Goal: Task Accomplishment & Management: Use online tool/utility

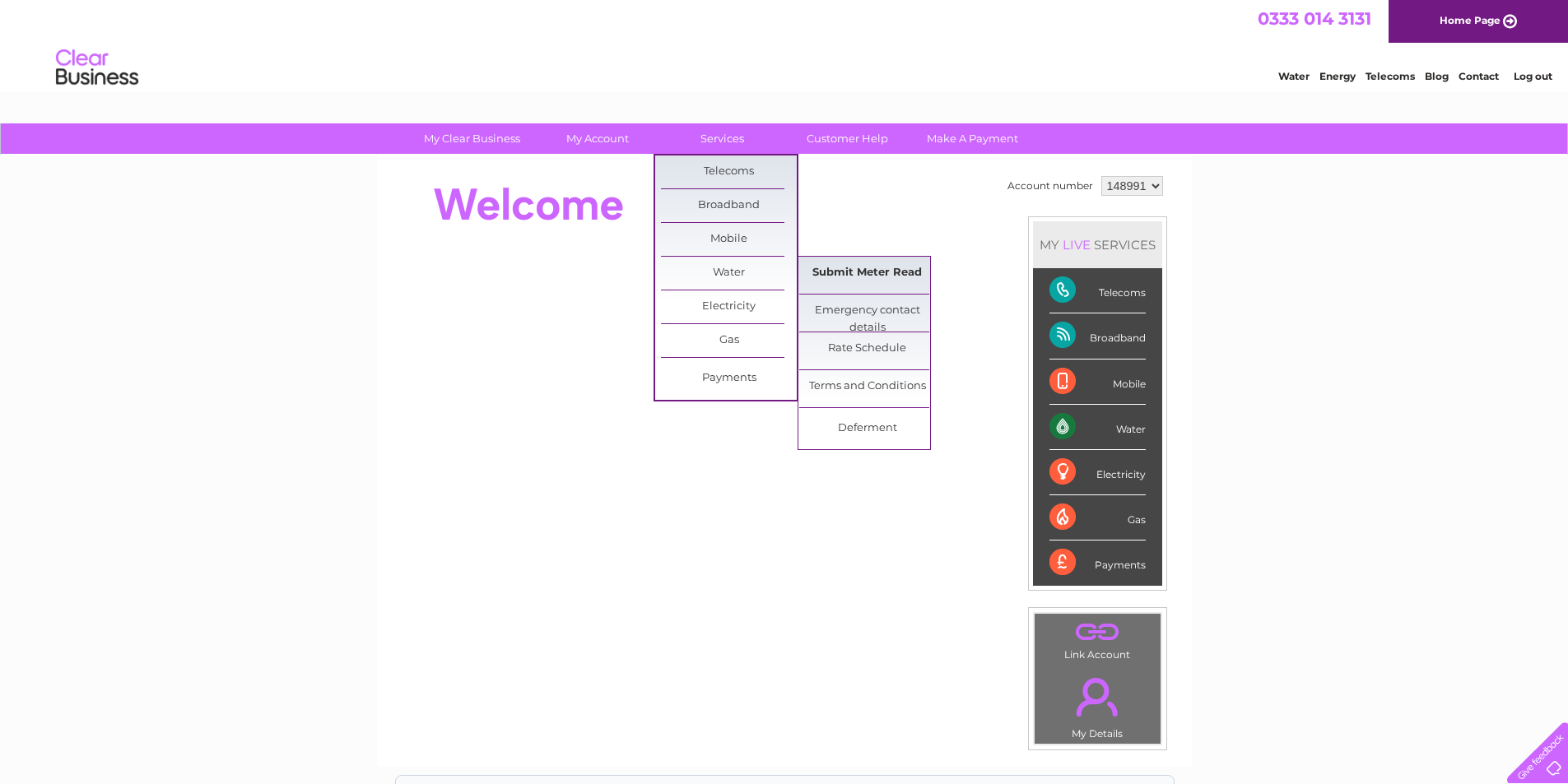
click at [830, 271] on link "Submit Meter Read" at bounding box center [867, 273] width 136 height 33
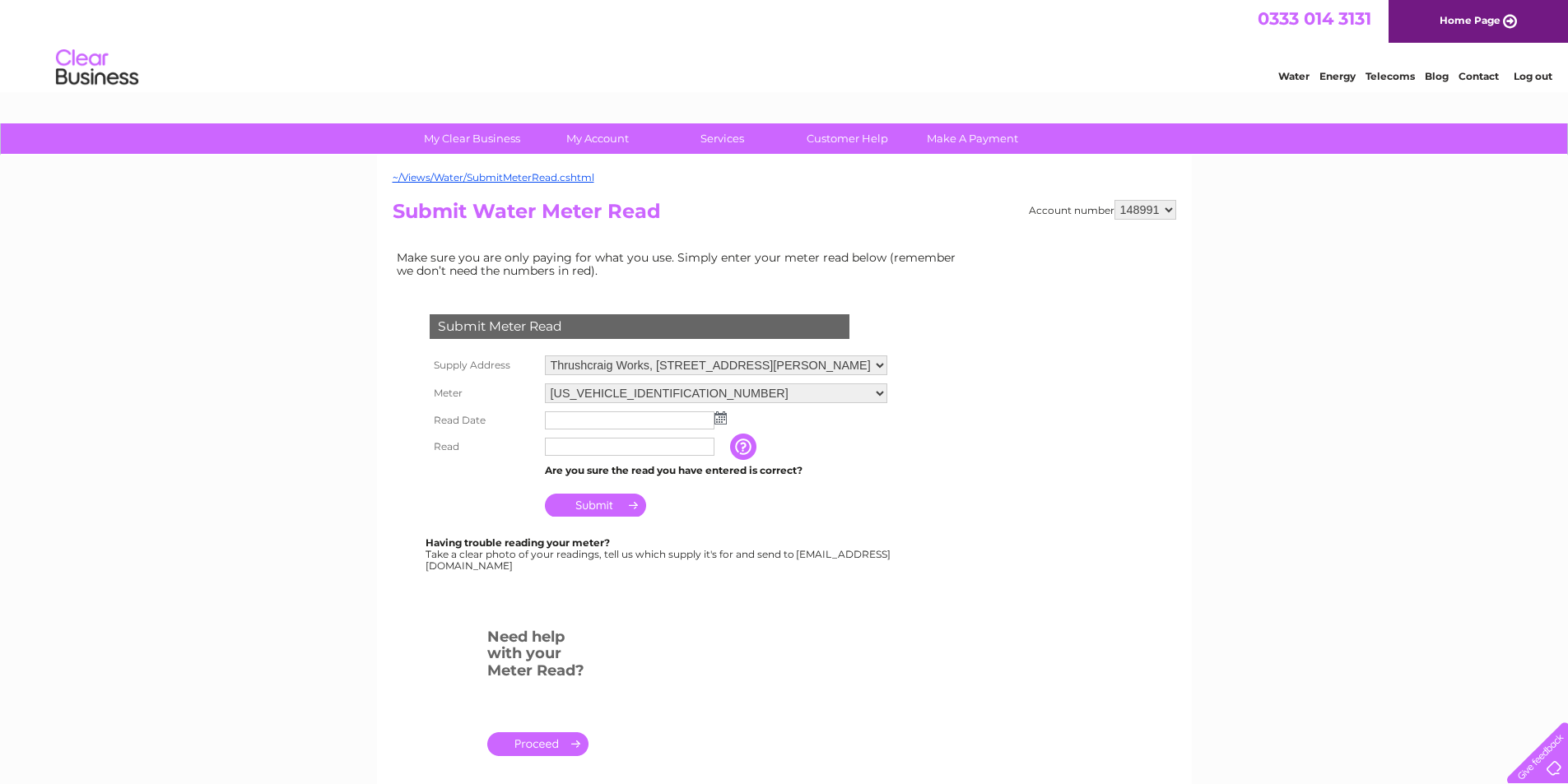
click at [720, 418] on img at bounding box center [721, 418] width 13 height 13
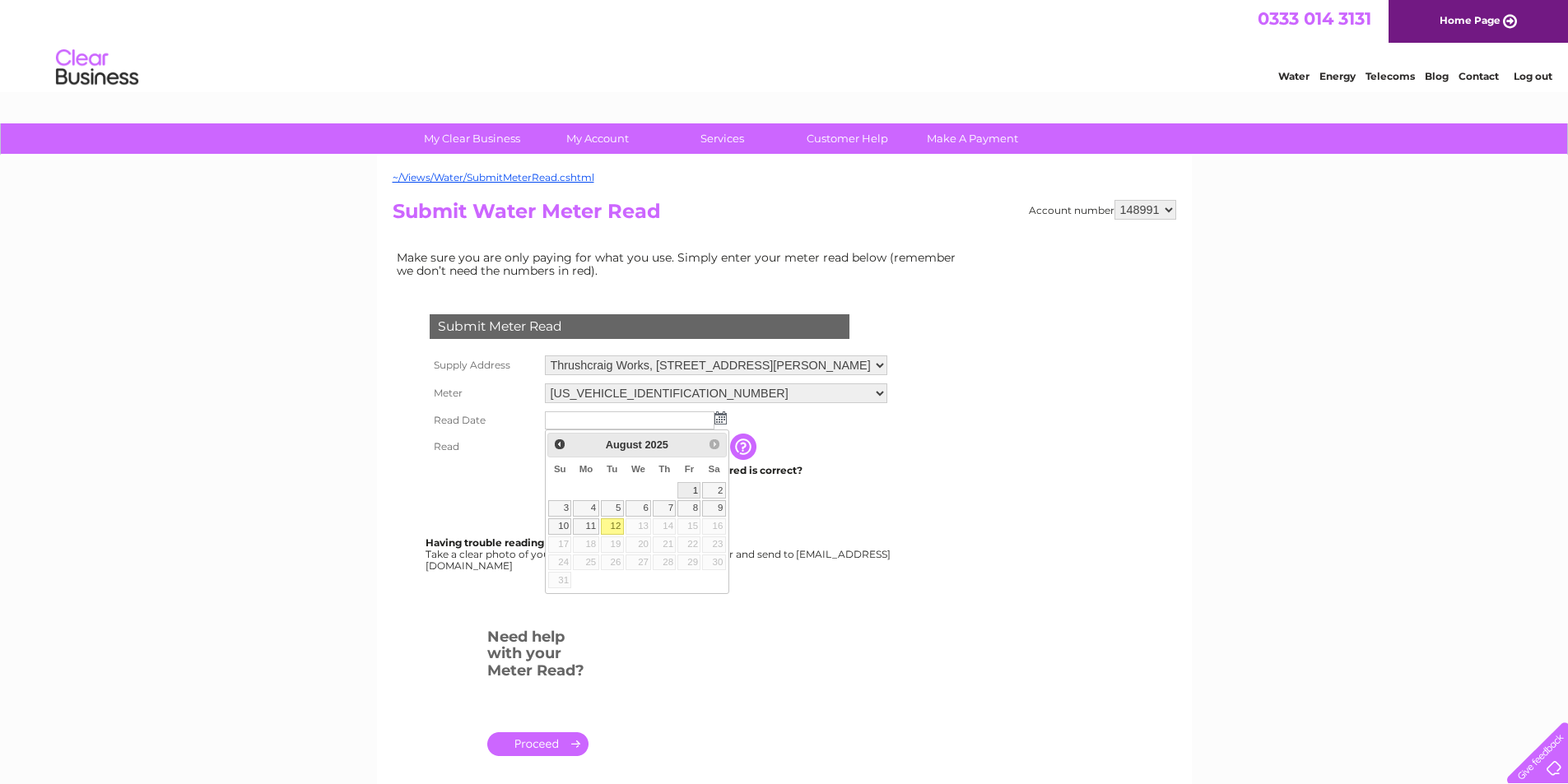
click at [690, 489] on link "1" at bounding box center [688, 491] width 23 height 16
type input "2025/08/01"
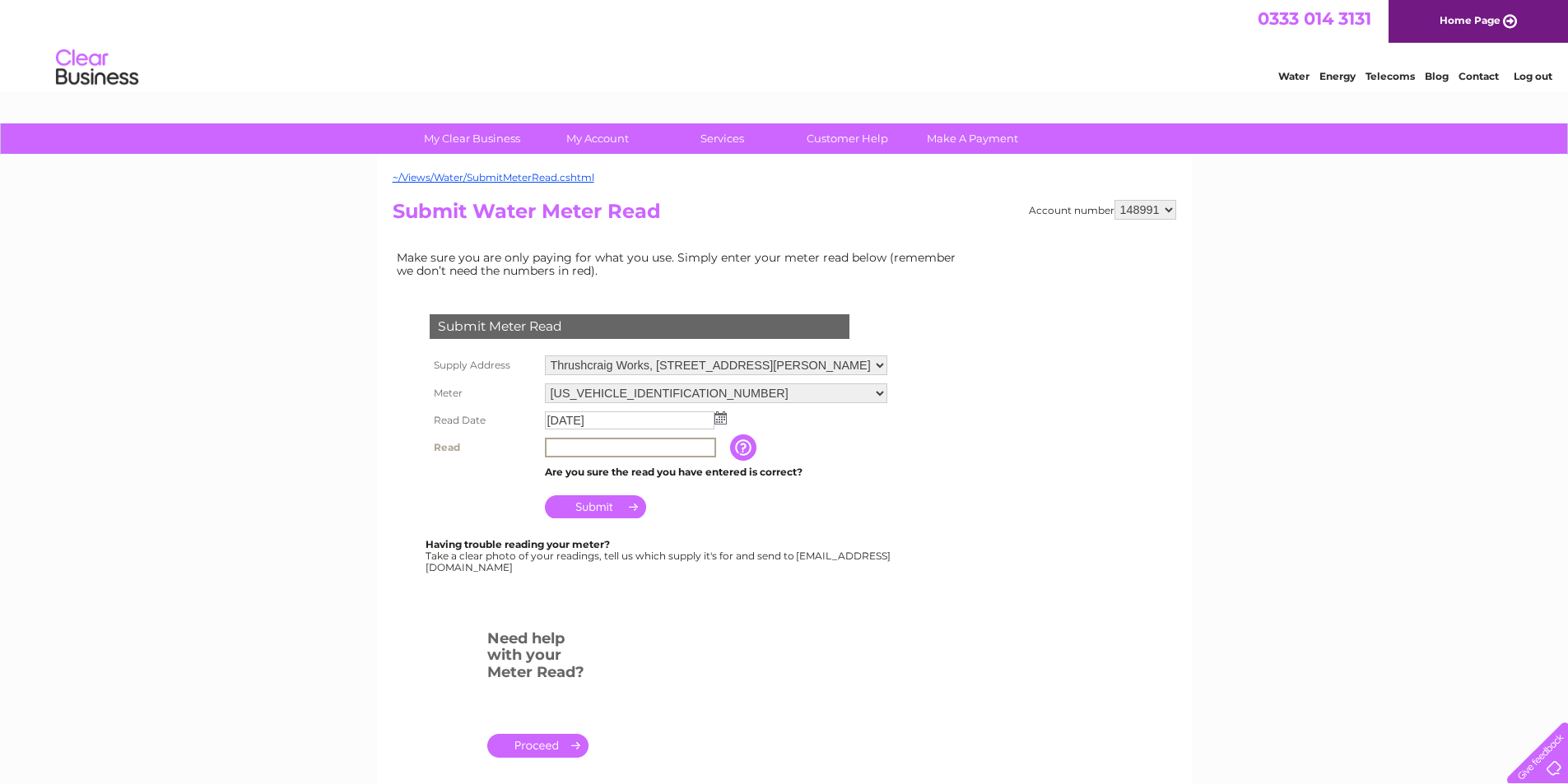
click at [567, 445] on input "text" at bounding box center [630, 448] width 171 height 20
type input "26771"
click at [604, 504] on input "Submit" at bounding box center [595, 504] width 101 height 23
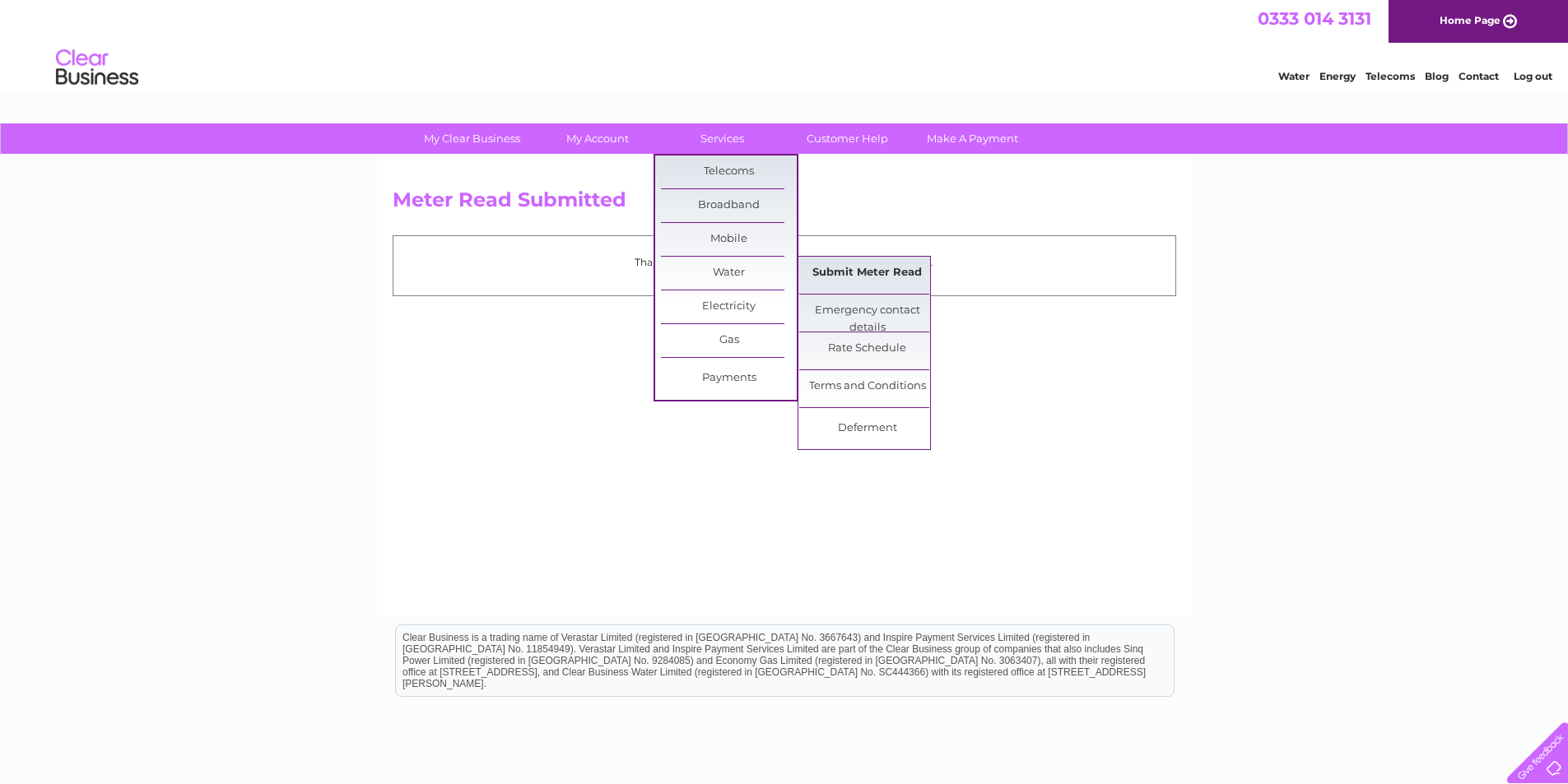
click at [829, 273] on link "Submit Meter Read" at bounding box center [867, 273] width 136 height 33
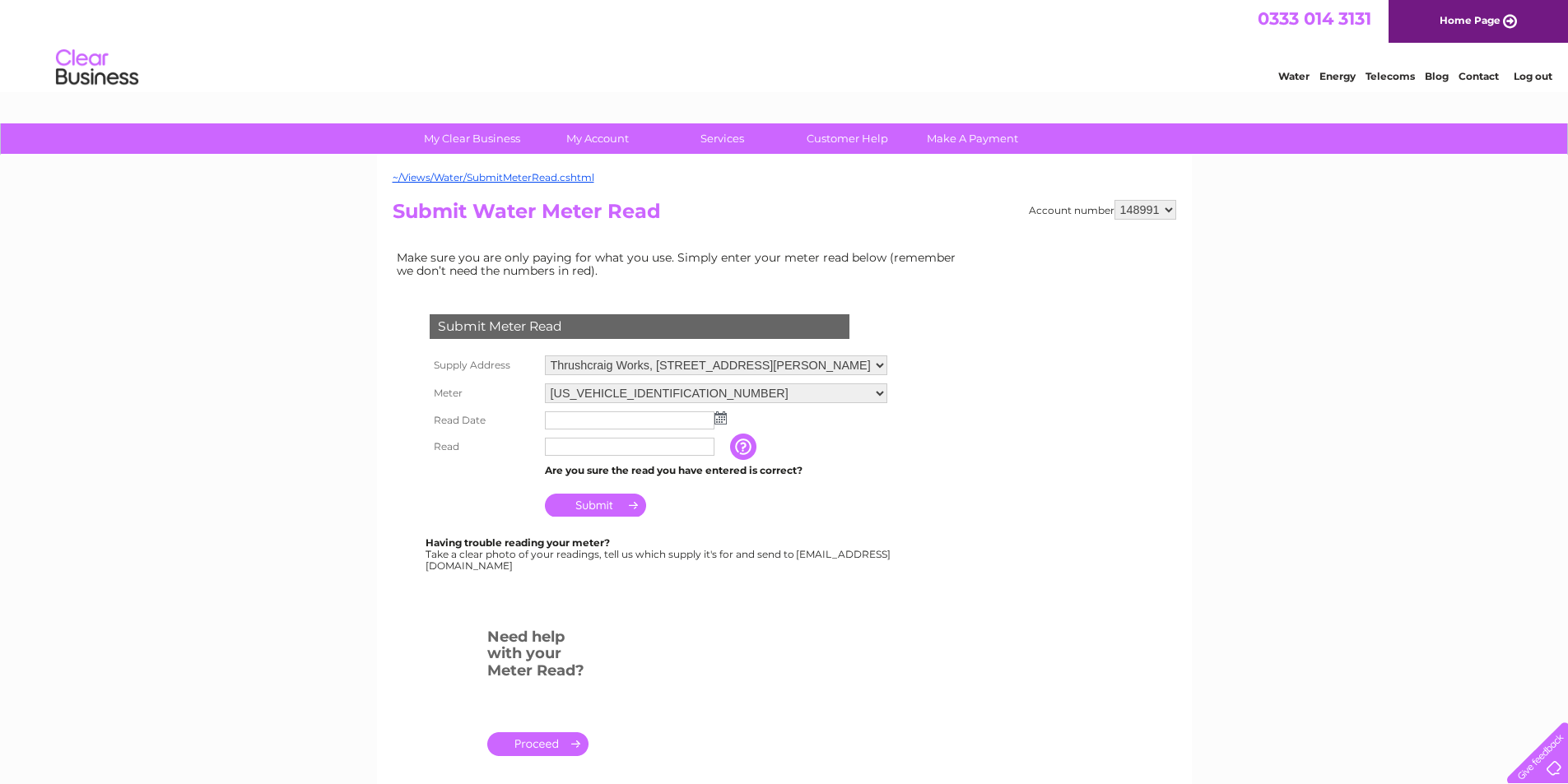
click at [798, 395] on select "06ELSTER03A044829 06ELSTER11W728771 06ELSTERK02W017017" at bounding box center [716, 394] width 343 height 20
select select "405261"
click at [545, 384] on select "06ELSTER03A044829 06ELSTER11W728771 06ELSTERK02W017017" at bounding box center [716, 394] width 343 height 21
click at [723, 415] on img at bounding box center [721, 418] width 13 height 13
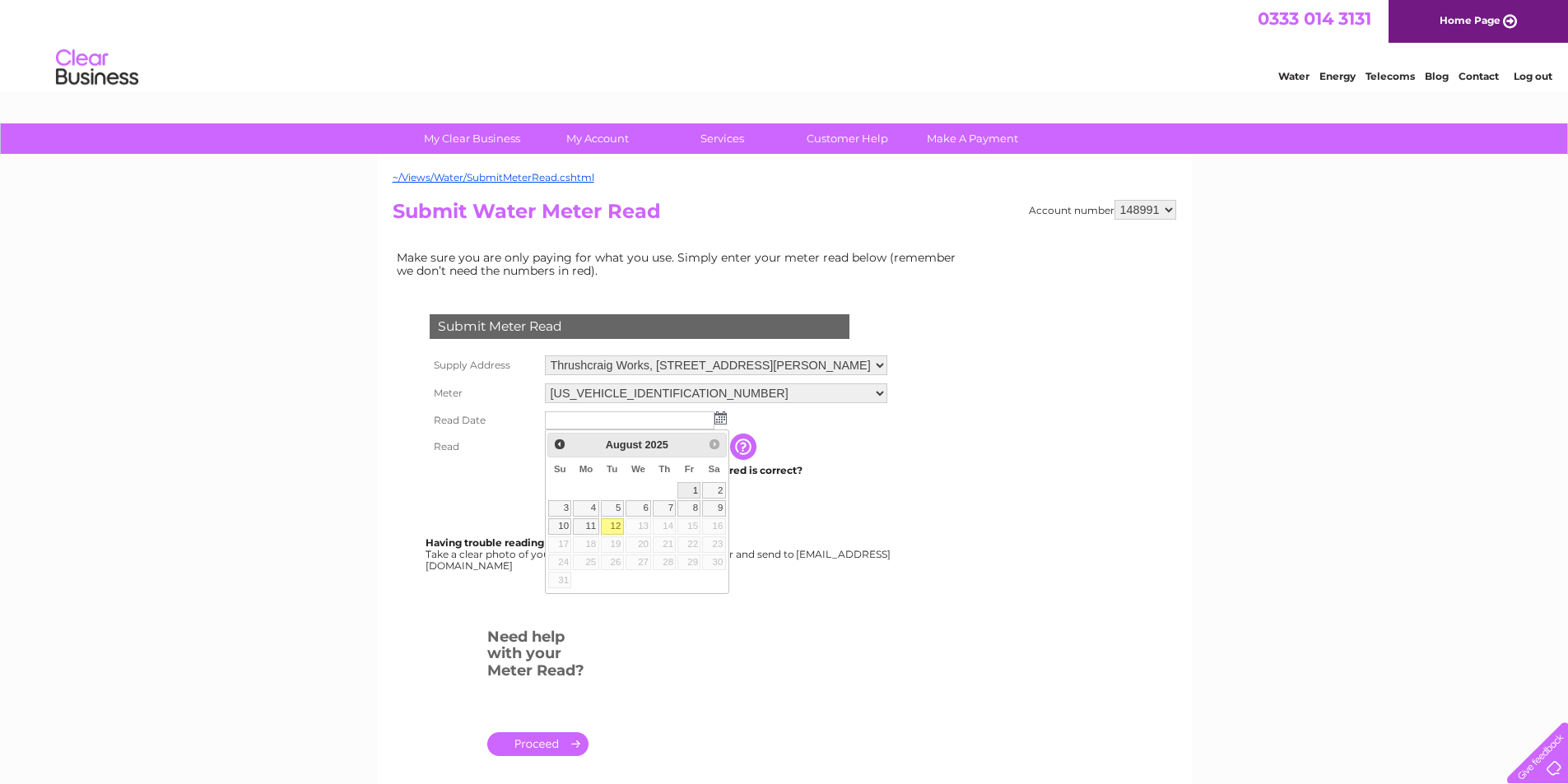
click at [691, 485] on link "1" at bounding box center [688, 491] width 23 height 16
type input "2025/08/01"
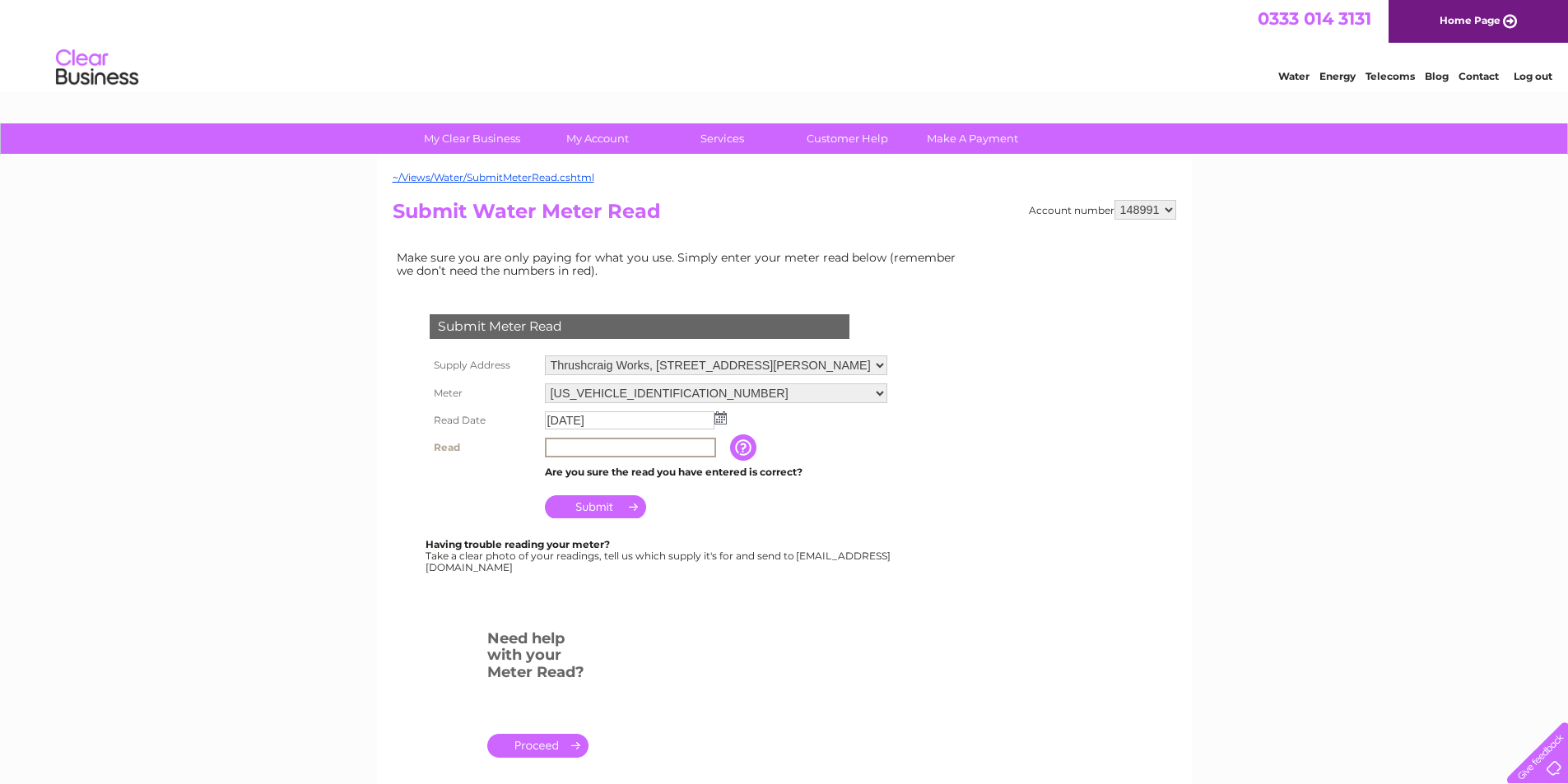
click at [555, 442] on input "text" at bounding box center [630, 448] width 171 height 20
type input "196642"
click at [602, 503] on input "Submit" at bounding box center [595, 506] width 101 height 23
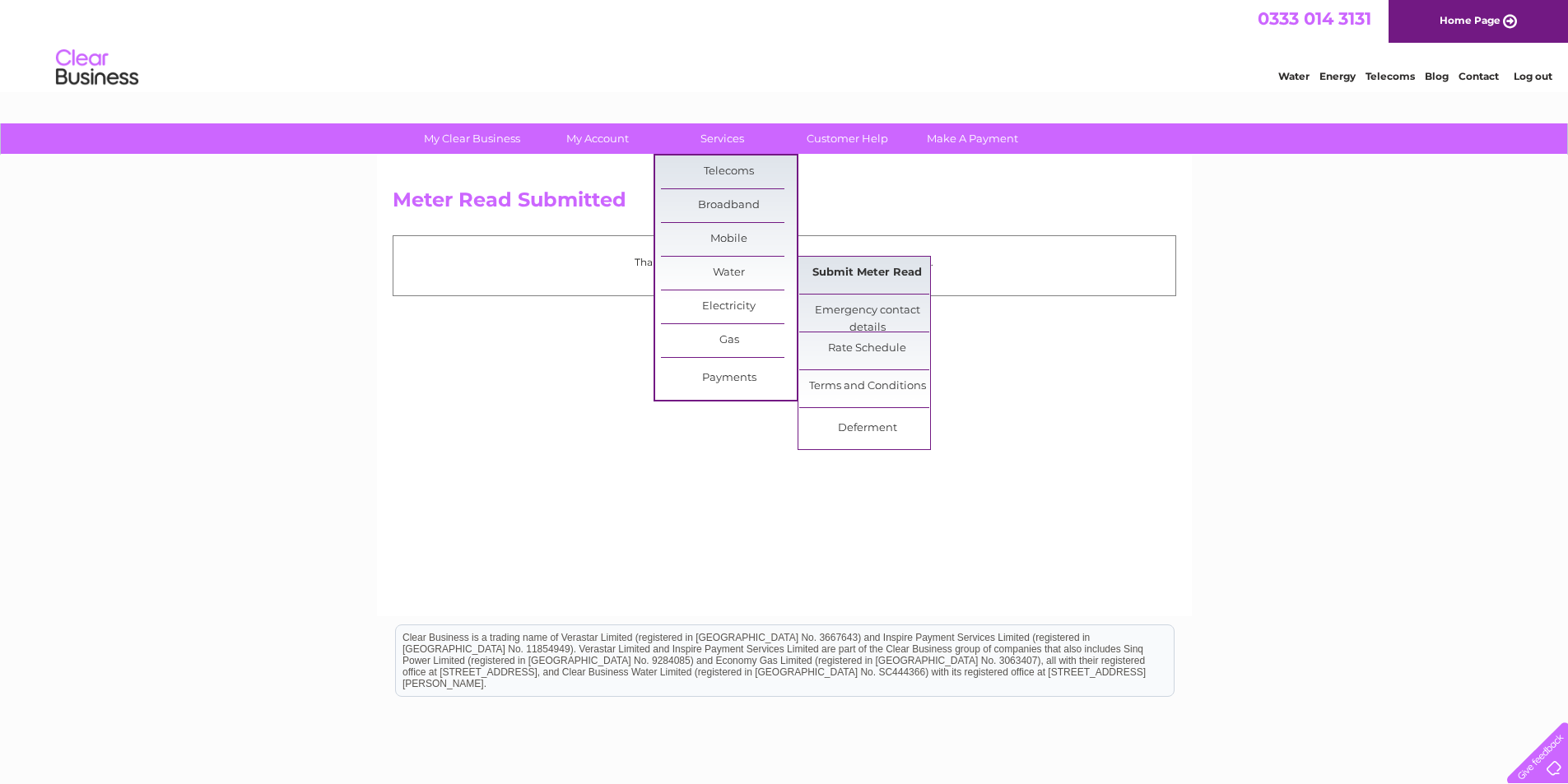
click at [855, 266] on link "Submit Meter Read" at bounding box center [867, 273] width 136 height 33
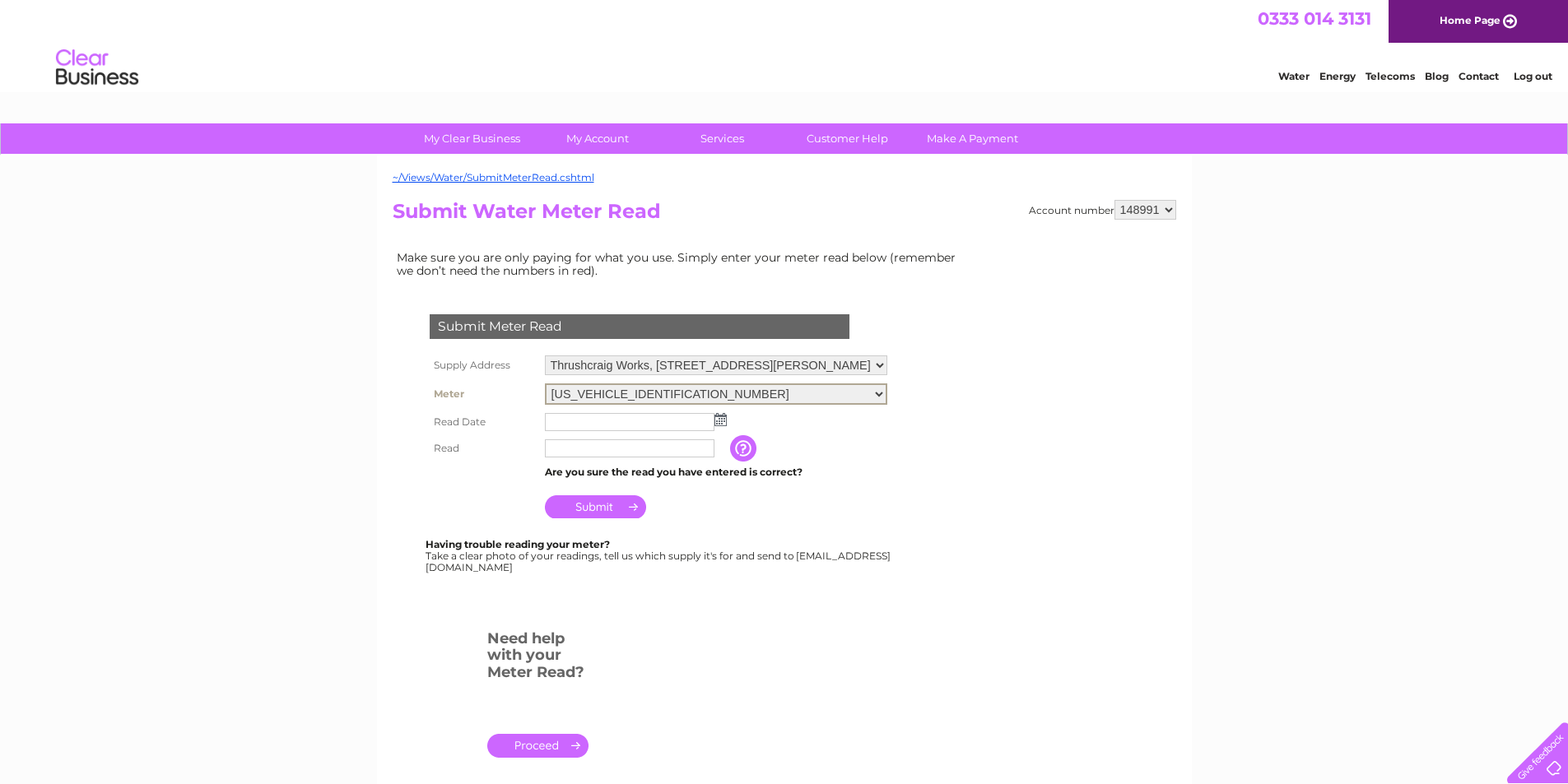
click at [757, 392] on select "06ELSTER03A044829 06ELSTER11W728771 06ELSTERK02W017017" at bounding box center [716, 394] width 343 height 21
select select "405262"
click at [545, 384] on select "06ELSTER03A044829 06ELSTER11W728771 06ELSTERK02W017017" at bounding box center [716, 394] width 343 height 21
click at [723, 417] on img at bounding box center [721, 418] width 13 height 13
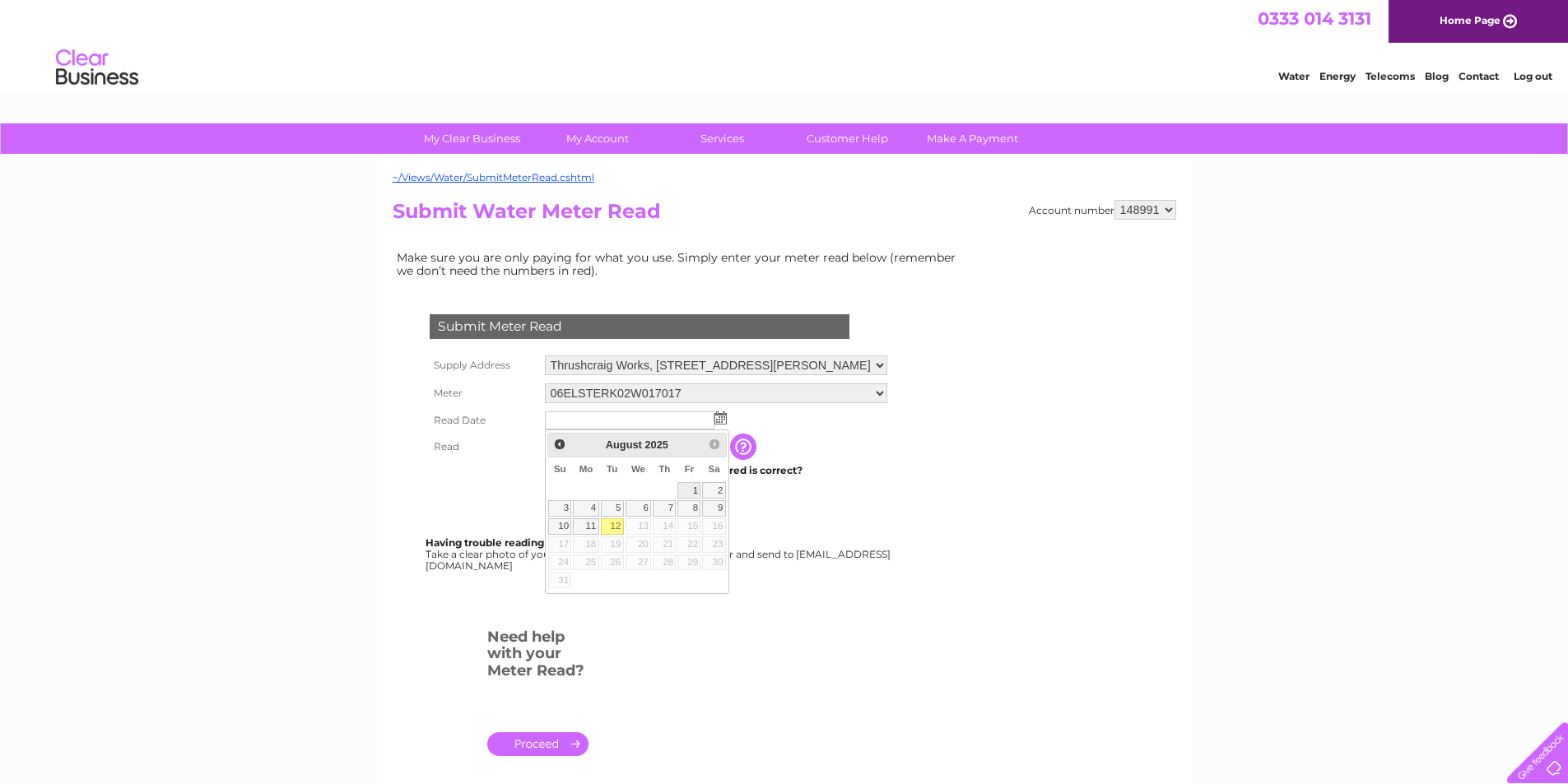
click at [682, 484] on link "1" at bounding box center [688, 491] width 23 height 16
type input "2025/08/01"
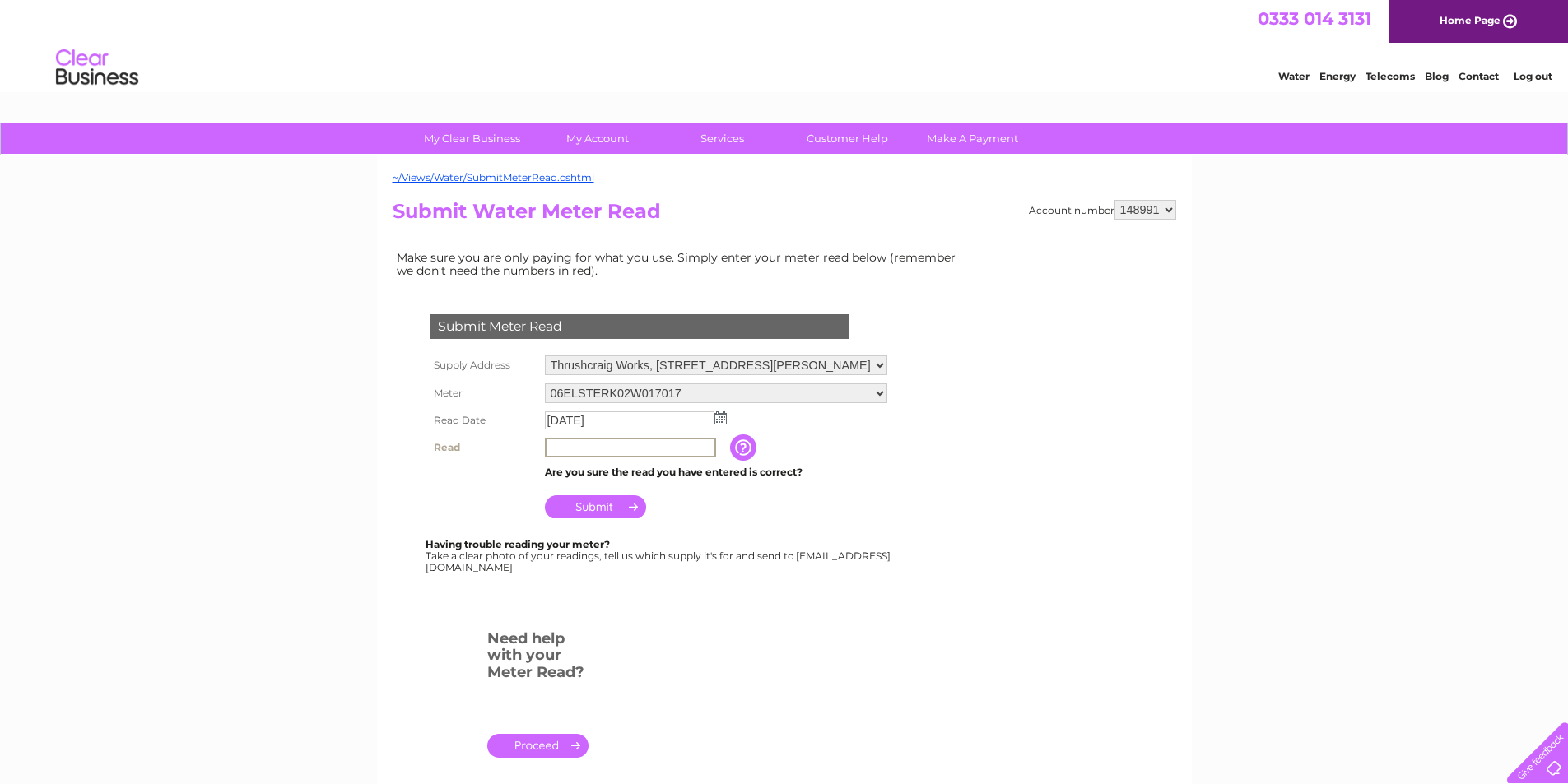
click at [584, 450] on input "text" at bounding box center [630, 448] width 171 height 20
type input "273547"
click at [582, 505] on input "Submit" at bounding box center [595, 506] width 101 height 23
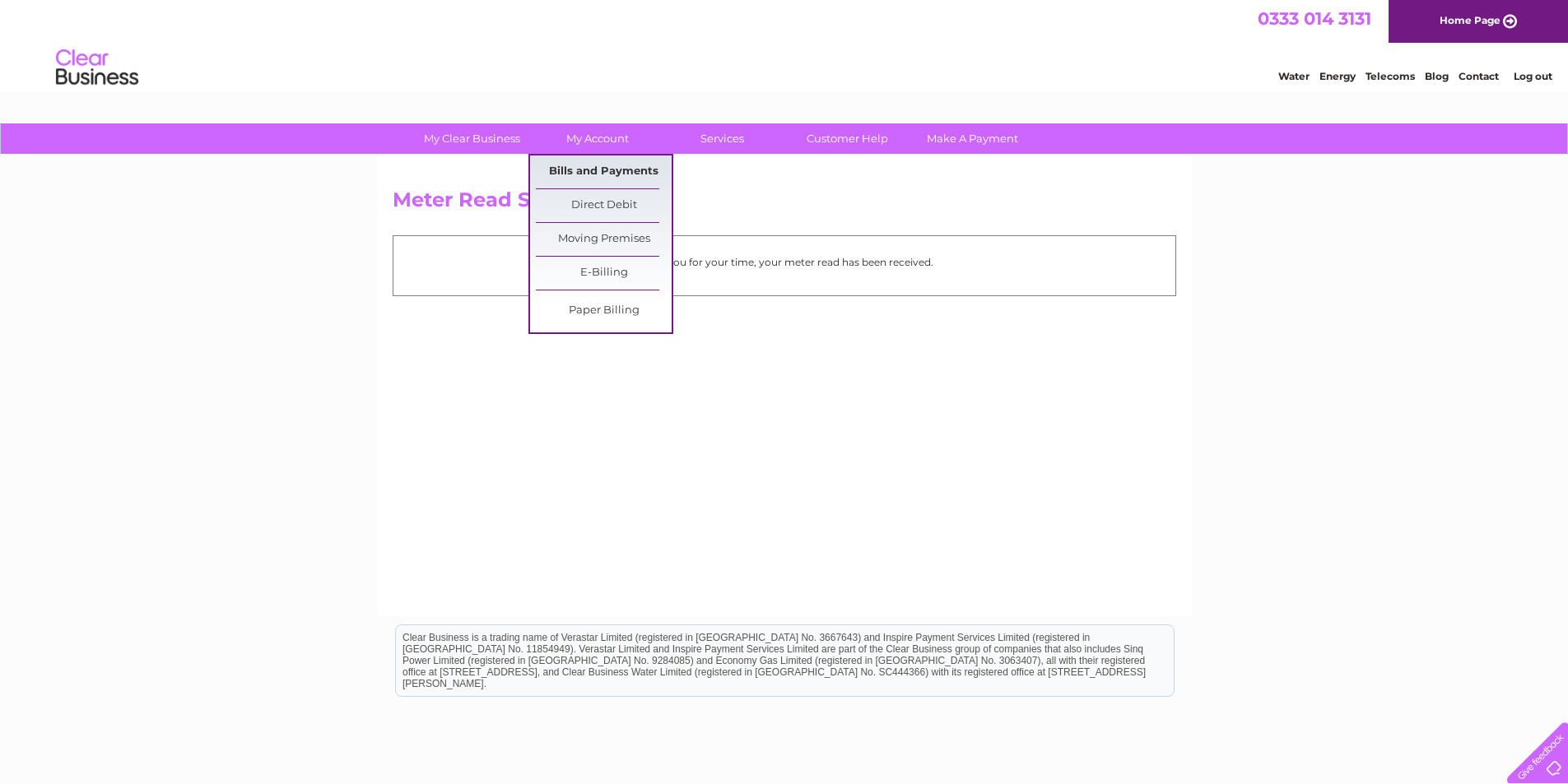
click at [591, 169] on link "Bills and Payments" at bounding box center [603, 172] width 136 height 33
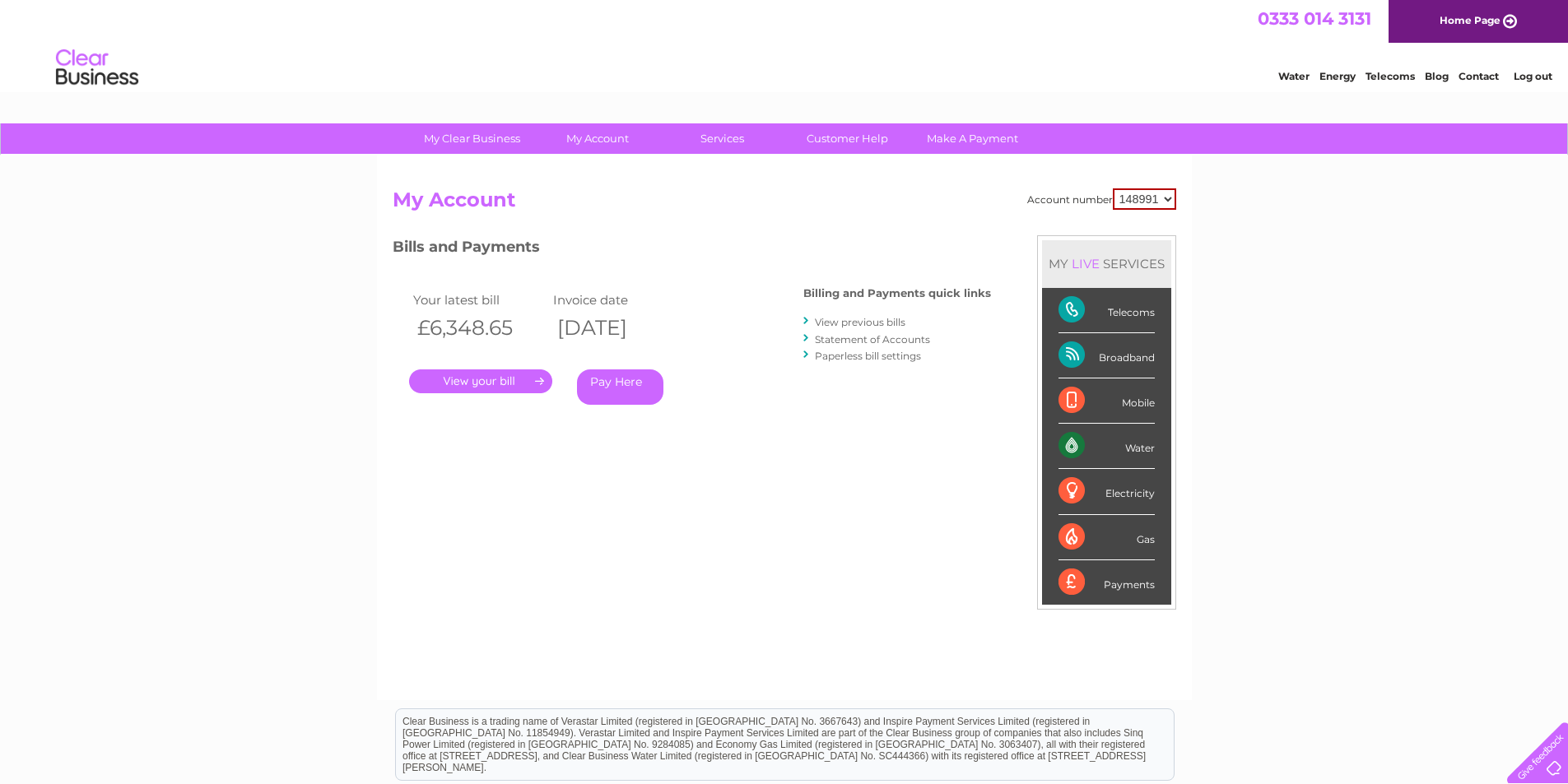
click at [501, 374] on link "." at bounding box center [480, 381] width 144 height 24
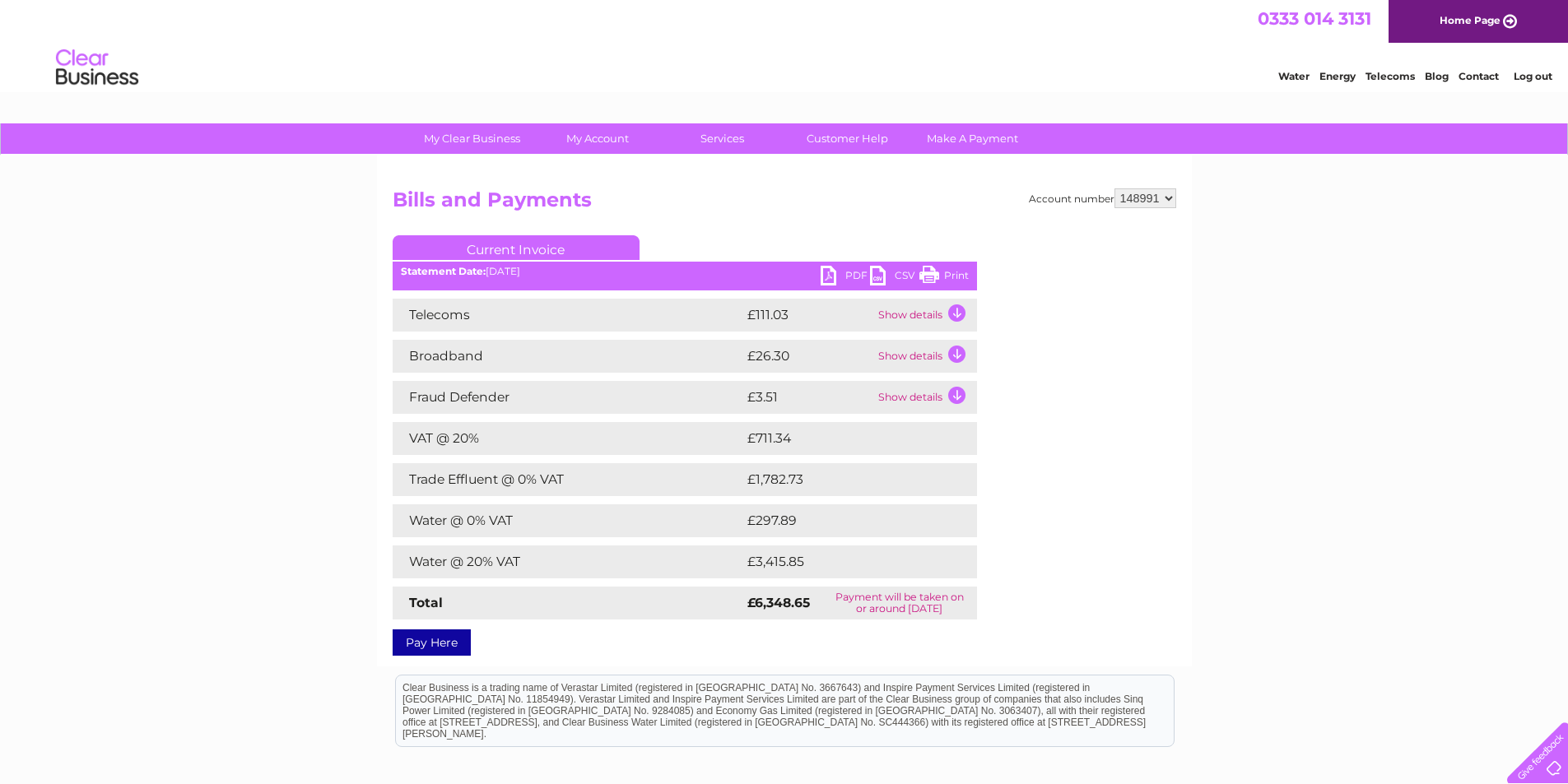
click at [826, 270] on link "PDF" at bounding box center [846, 278] width 49 height 24
click at [1538, 71] on link "Log out" at bounding box center [1533, 77] width 38 height 13
